Goal: Check status: Check status

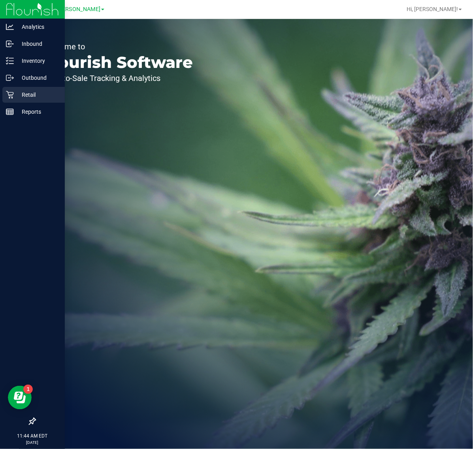
drag, startPoint x: 323, startPoint y: 2, endPoint x: 9, endPoint y: 90, distance: 326.5
click at [9, 91] on icon at bounding box center [10, 95] width 8 height 8
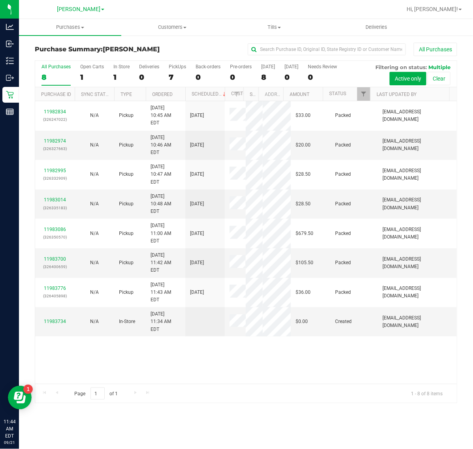
click at [83, 348] on div "11982834 (326247022) N/A Pickup [DATE] 10:45 AM EDT 9/21/2025 $33.00 Packed [EM…" at bounding box center [245, 242] width 421 height 283
click at [72, 26] on span "Purchases" at bounding box center [70, 27] width 102 height 7
click at [51, 60] on span "Fulfillment" at bounding box center [43, 57] width 49 height 7
